Goal: Navigation & Orientation: Understand site structure

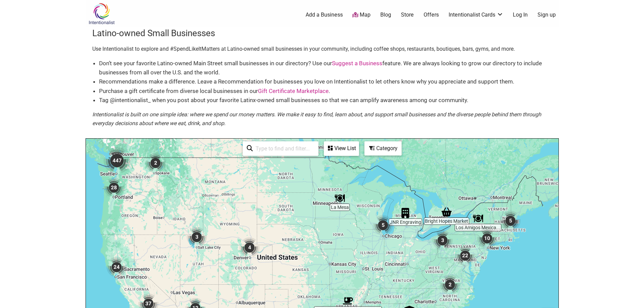
drag, startPoint x: 532, startPoint y: 227, endPoint x: 506, endPoint y: 230, distance: 26.2
click at [507, 231] on img "5" at bounding box center [510, 221] width 20 height 20
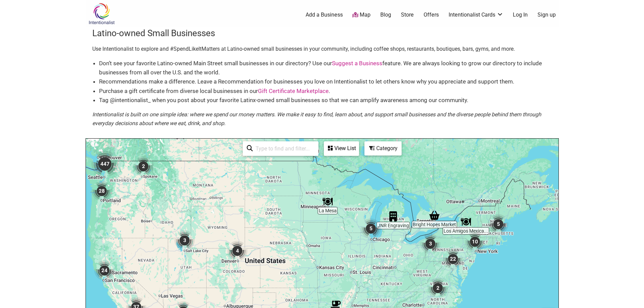
click at [502, 222] on img "5" at bounding box center [498, 224] width 20 height 20
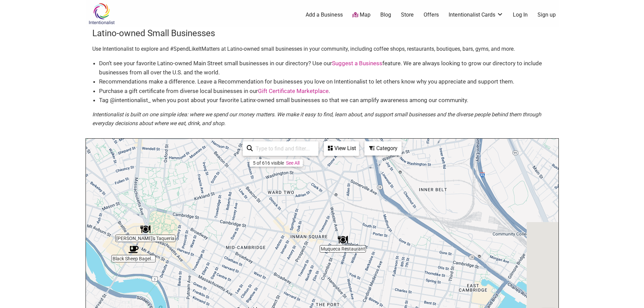
drag, startPoint x: 331, startPoint y: 212, endPoint x: 244, endPoint y: 247, distance: 93.3
click at [244, 247] on div "To navigate, press the arrow keys." at bounding box center [322, 270] width 473 height 263
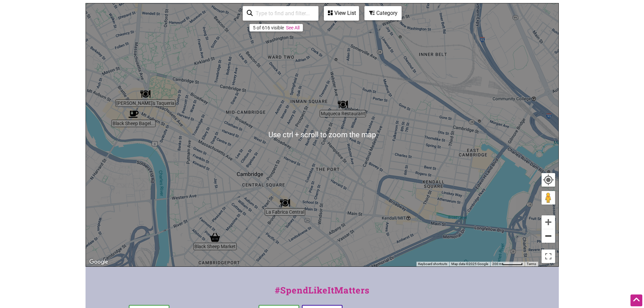
drag, startPoint x: 559, startPoint y: 235, endPoint x: 552, endPoint y: 236, distance: 6.5
click at [558, 173] on html "× Menu 0 Add a Business Map Blog Store Offers Intentionalist Cards Buy Black Ca…" at bounding box center [322, 19] width 644 height 308
click at [552, 236] on button "Zoom out" at bounding box center [549, 236] width 14 height 14
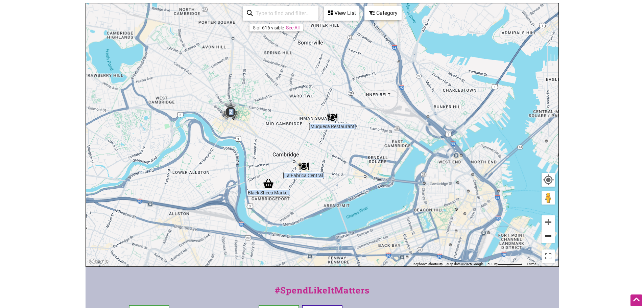
click at [552, 236] on button "Zoom out" at bounding box center [549, 236] width 14 height 14
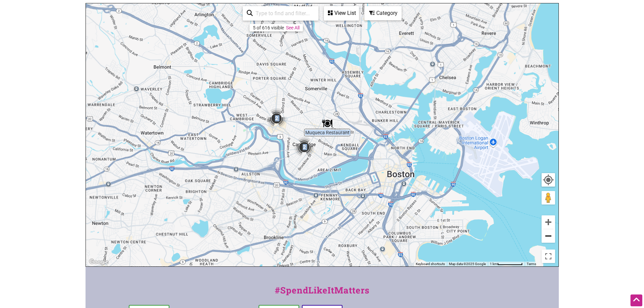
click at [552, 236] on button "Zoom out" at bounding box center [549, 236] width 14 height 14
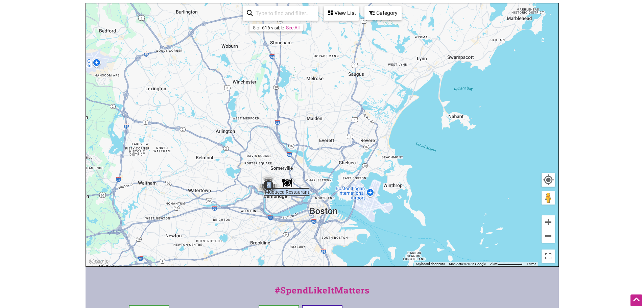
drag, startPoint x: 426, startPoint y: 171, endPoint x: 352, endPoint y: 229, distance: 94.0
click at [357, 234] on div "To navigate, press the arrow keys." at bounding box center [322, 134] width 473 height 263
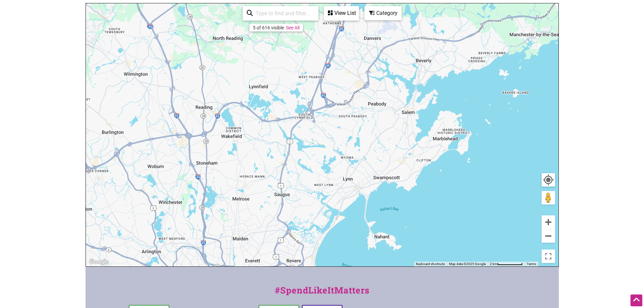
drag, startPoint x: 379, startPoint y: 114, endPoint x: 370, endPoint y: 229, distance: 115.6
click at [370, 229] on div "To navigate, press the arrow keys." at bounding box center [322, 134] width 473 height 263
